Goal: Transaction & Acquisition: Purchase product/service

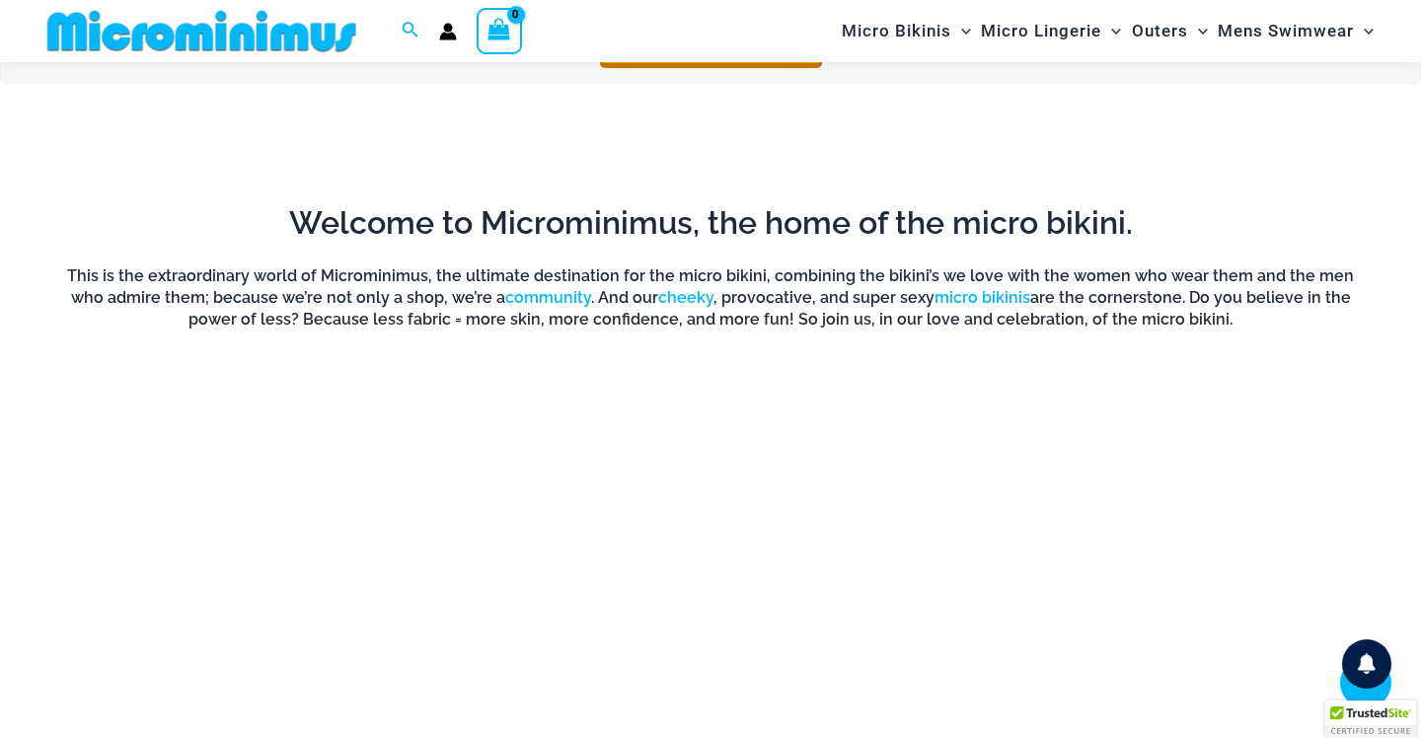
scroll to position [1227, 0]
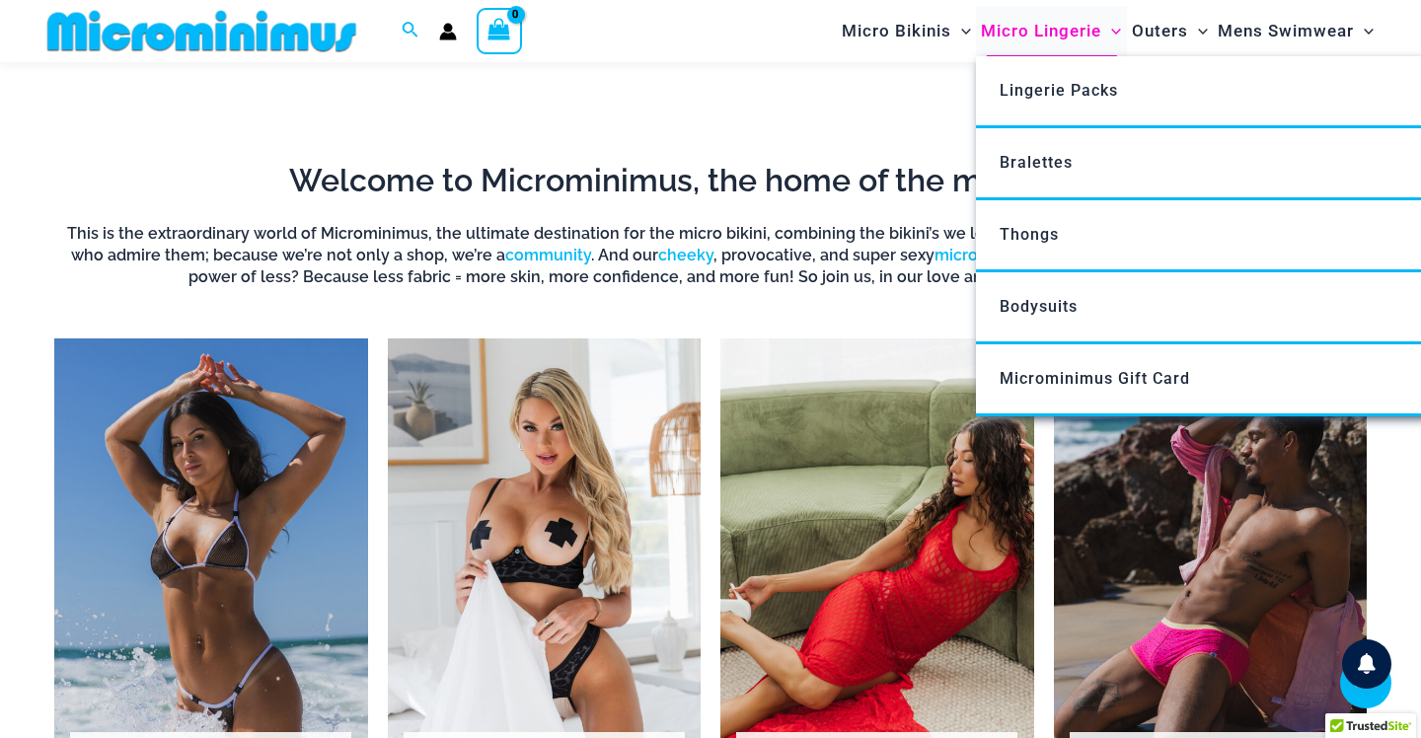
click at [1038, 39] on span "Micro Lingerie" at bounding box center [1041, 31] width 120 height 50
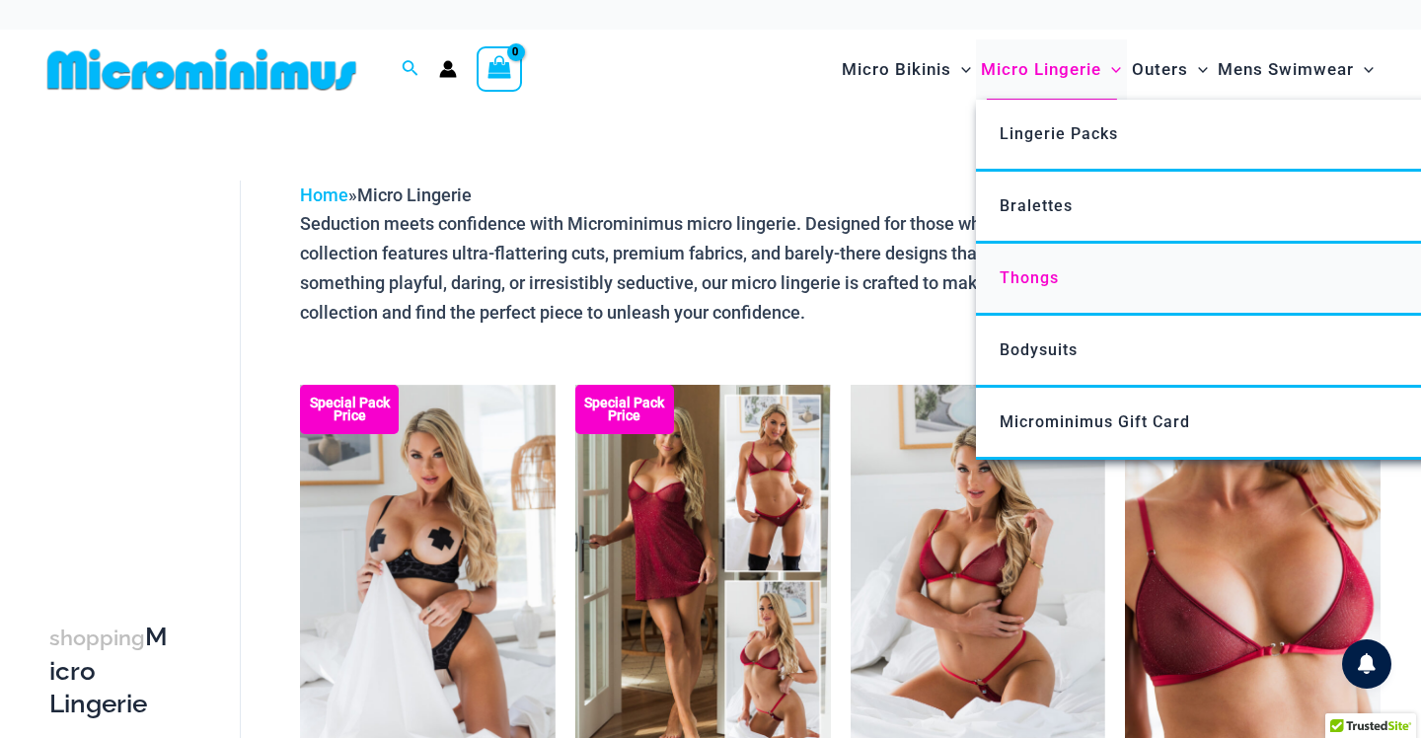
click at [1021, 289] on link "Thongs" at bounding box center [1269, 280] width 587 height 72
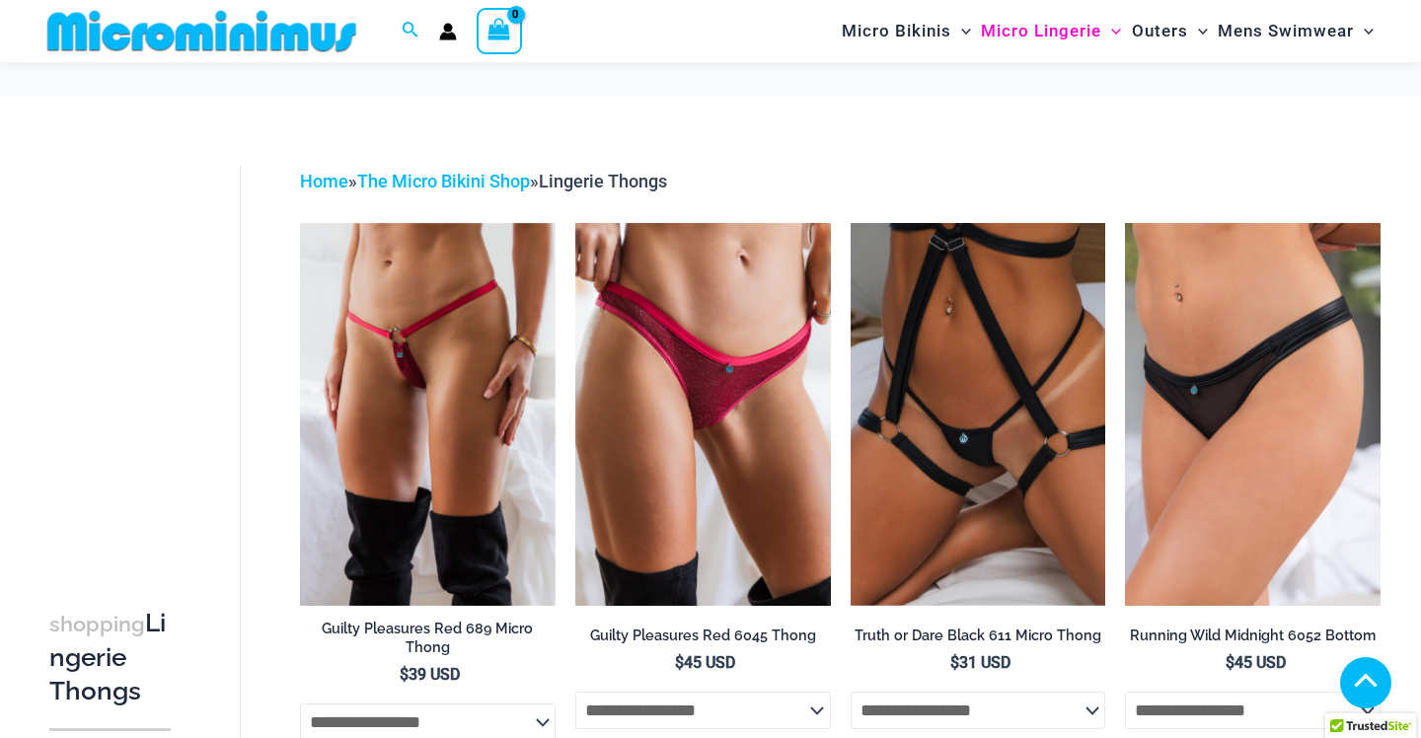
scroll to position [1268, 0]
